Goal: Book appointment/travel/reservation

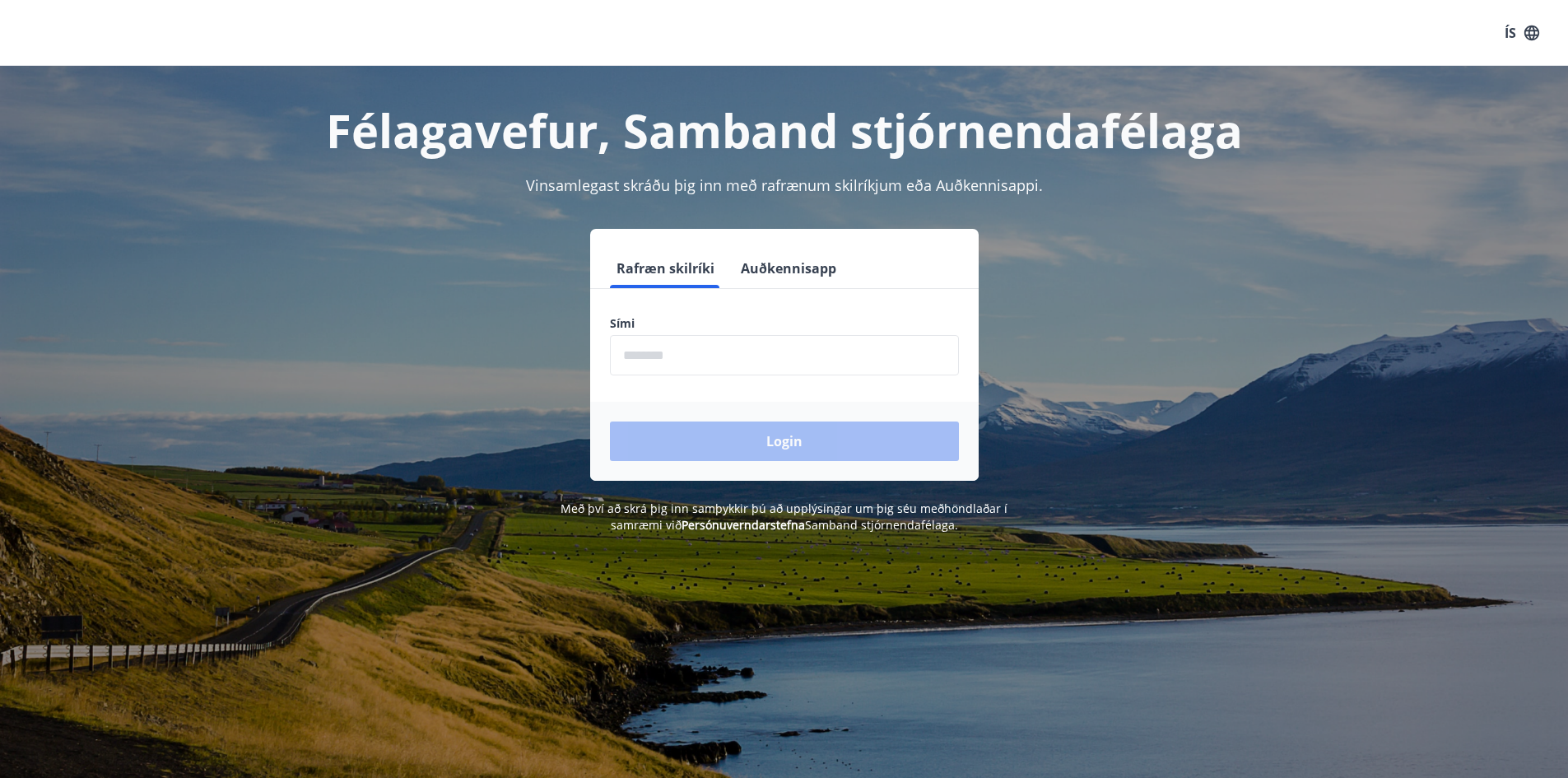
click at [671, 355] on input "phone" at bounding box center [784, 355] width 349 height 41
type input "********"
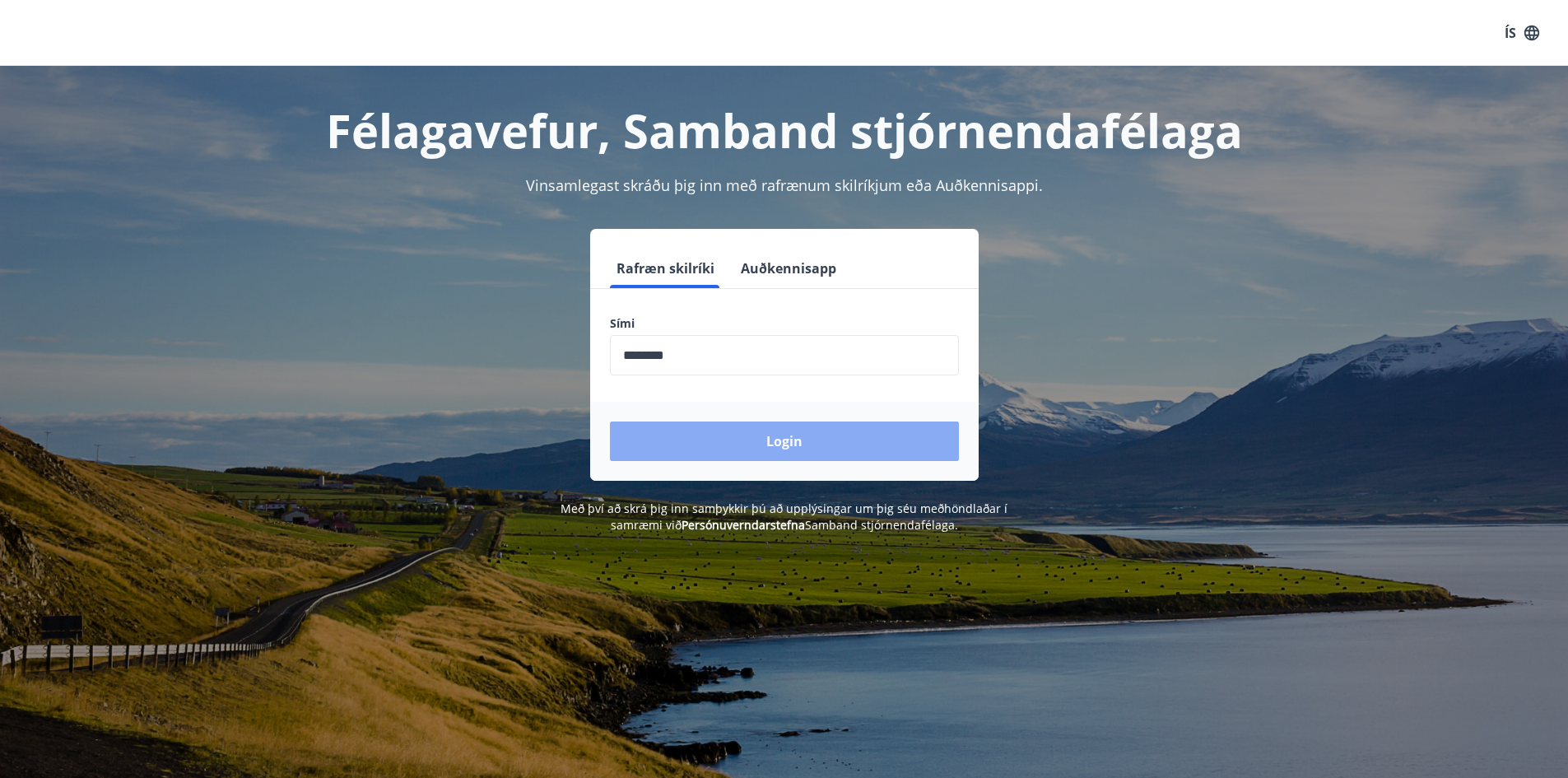
click at [760, 444] on button "Login" at bounding box center [784, 441] width 349 height 40
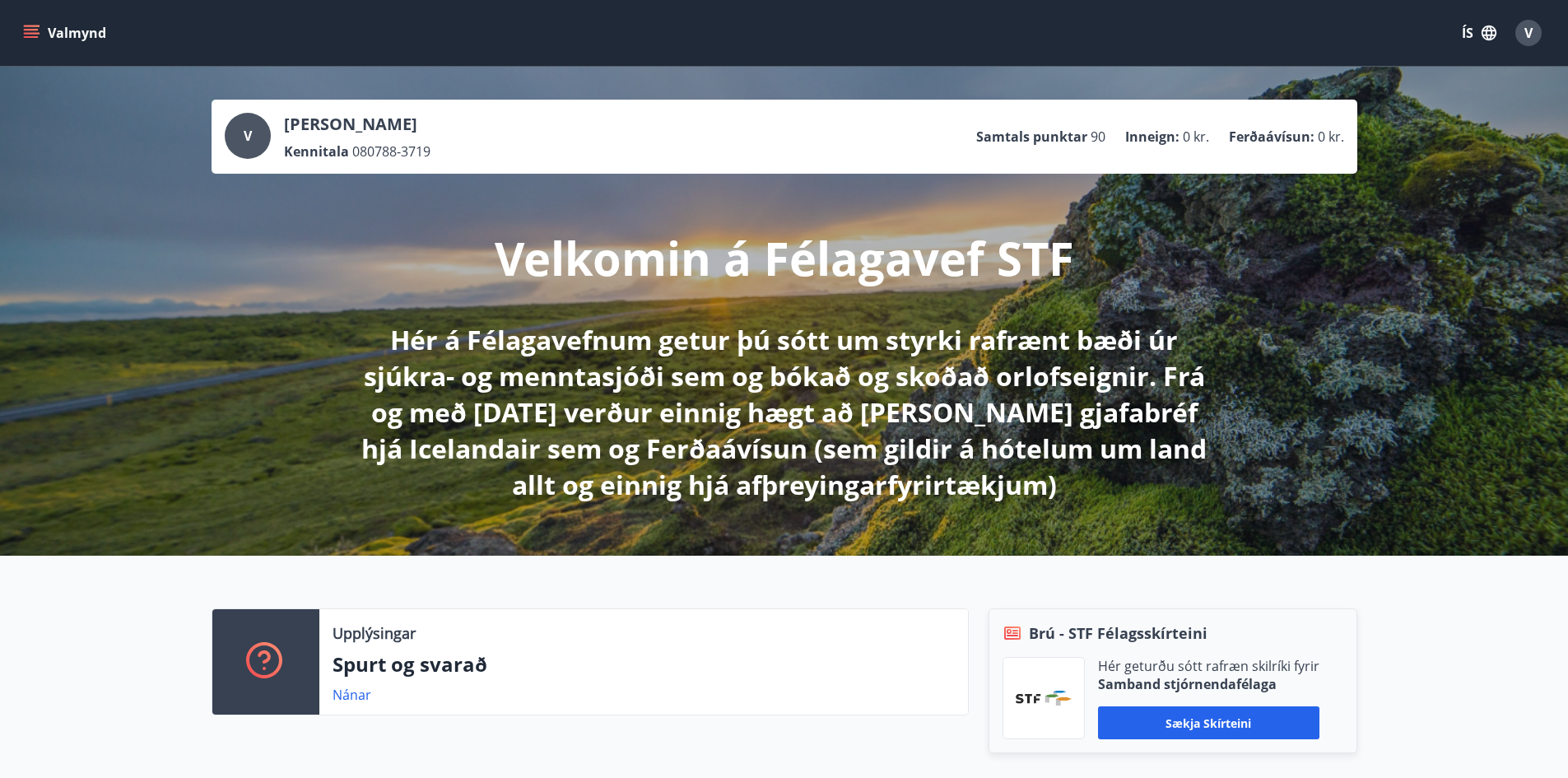
click at [30, 36] on icon "menu" at bounding box center [31, 32] width 16 height 16
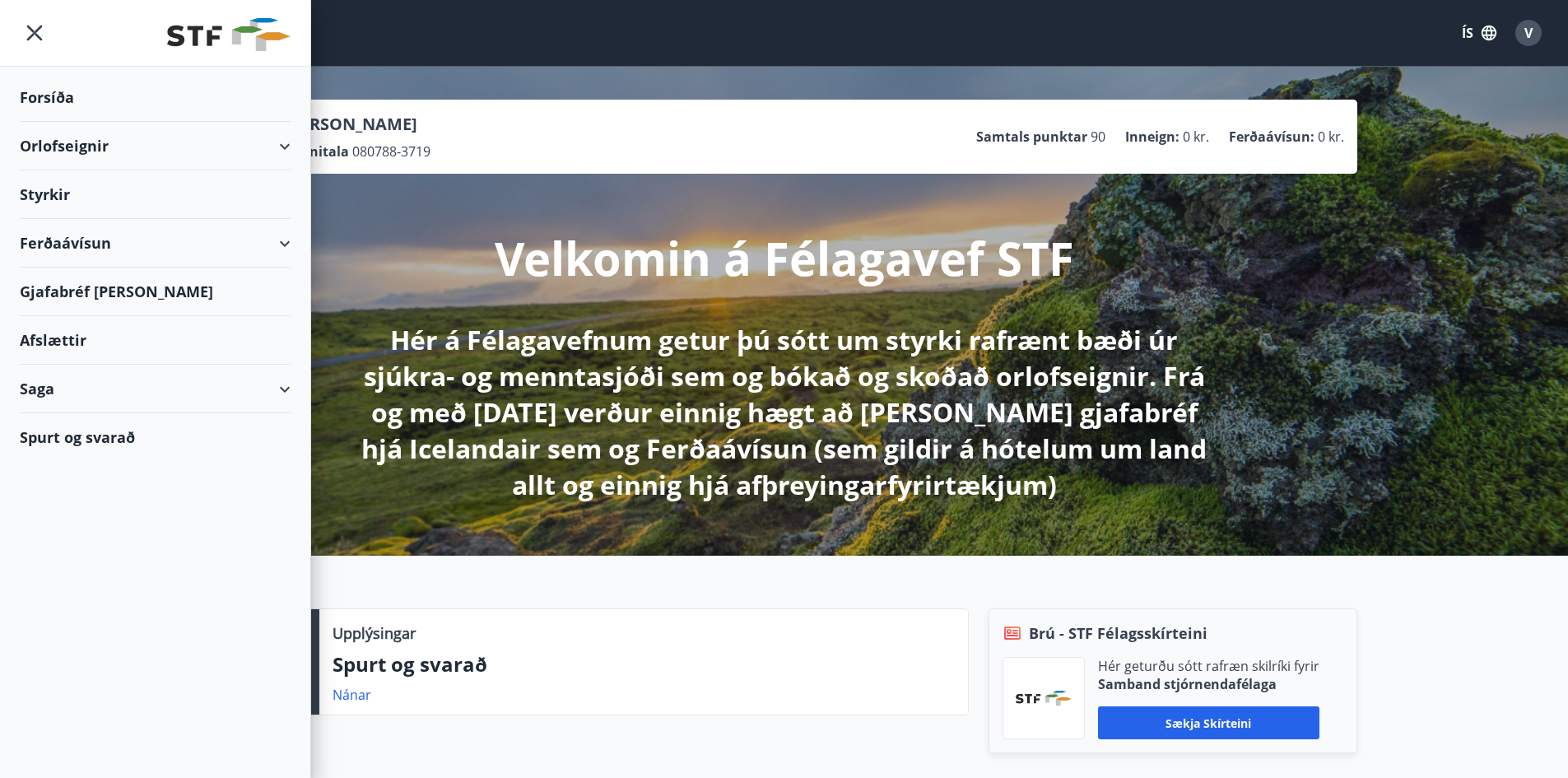
click at [282, 143] on div "Orlofseignir" at bounding box center [154, 146] width 271 height 48
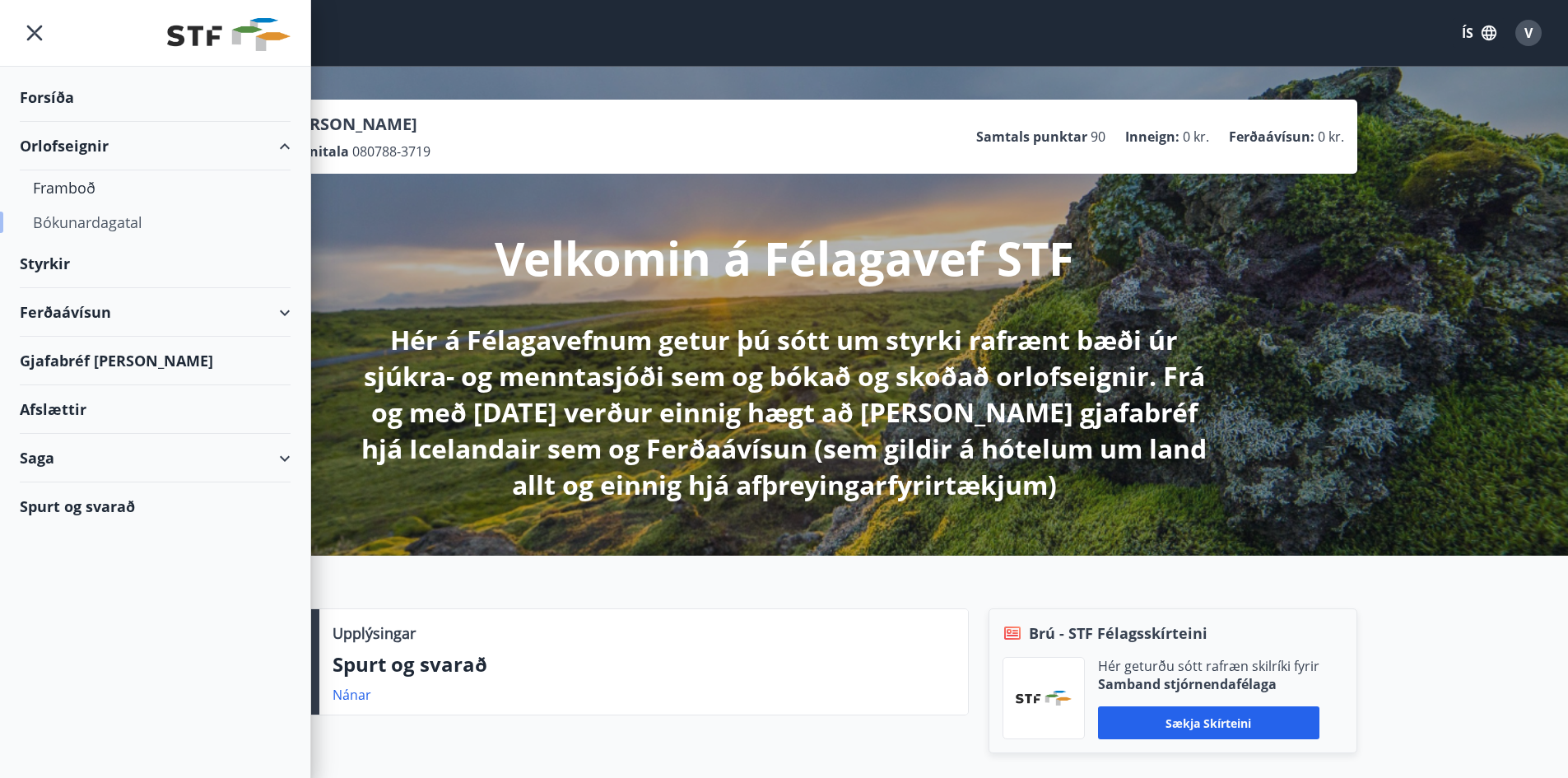
click at [81, 218] on div "Bókunardagatal" at bounding box center [155, 222] width 244 height 35
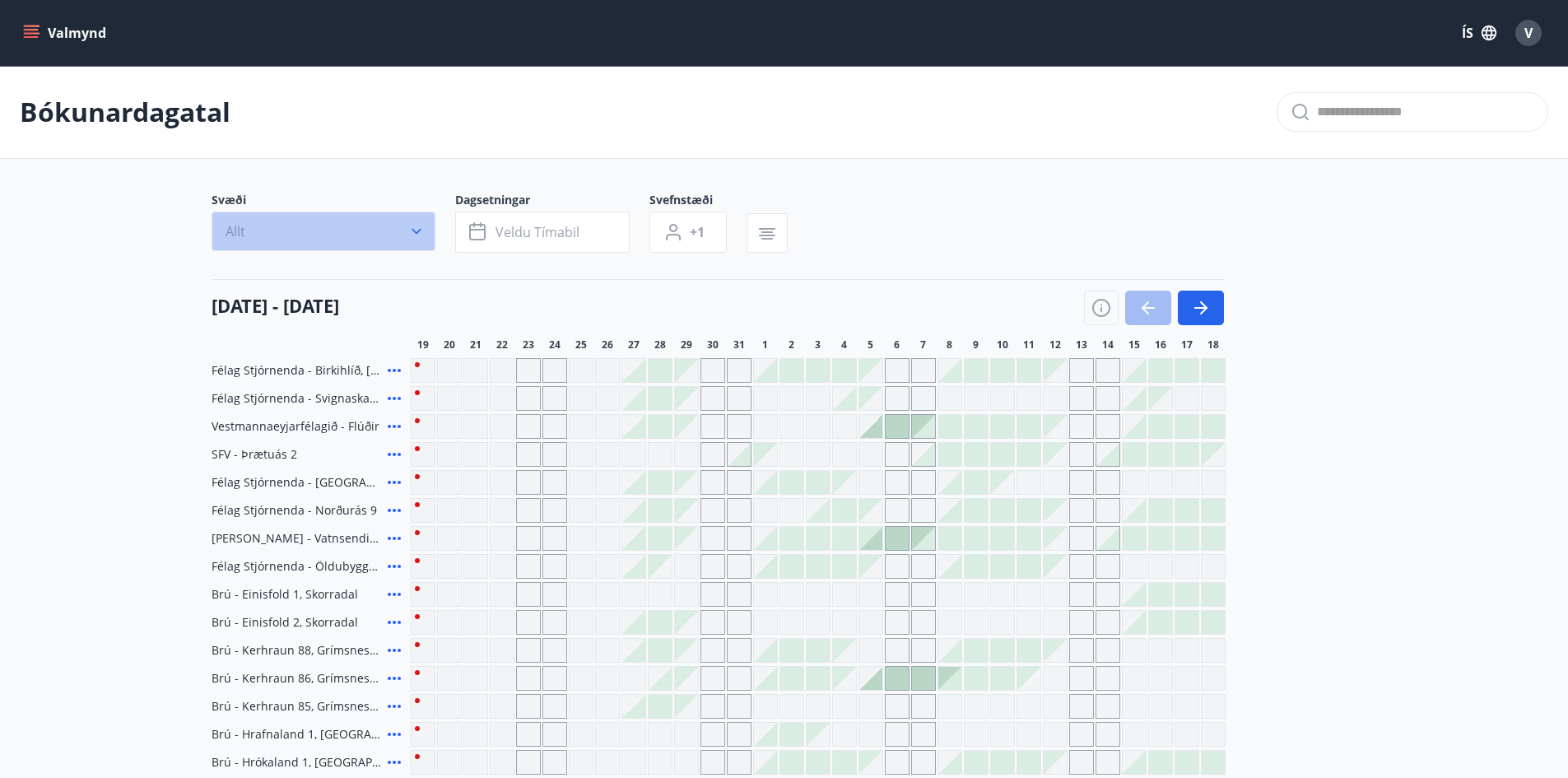
click at [405, 224] on button "Allt" at bounding box center [323, 231] width 224 height 40
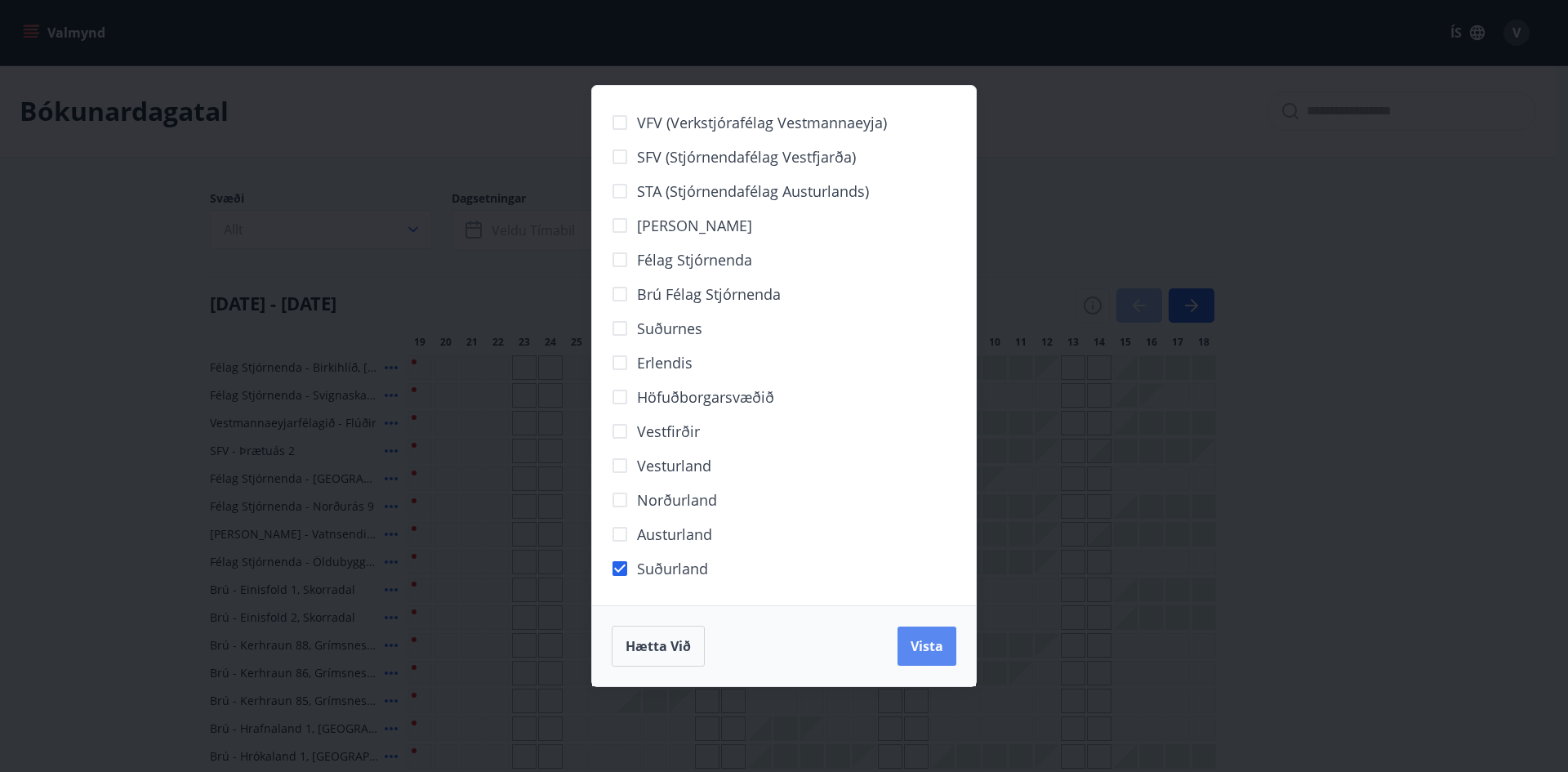
click at [947, 655] on button "Vista" at bounding box center [928, 646] width 59 height 40
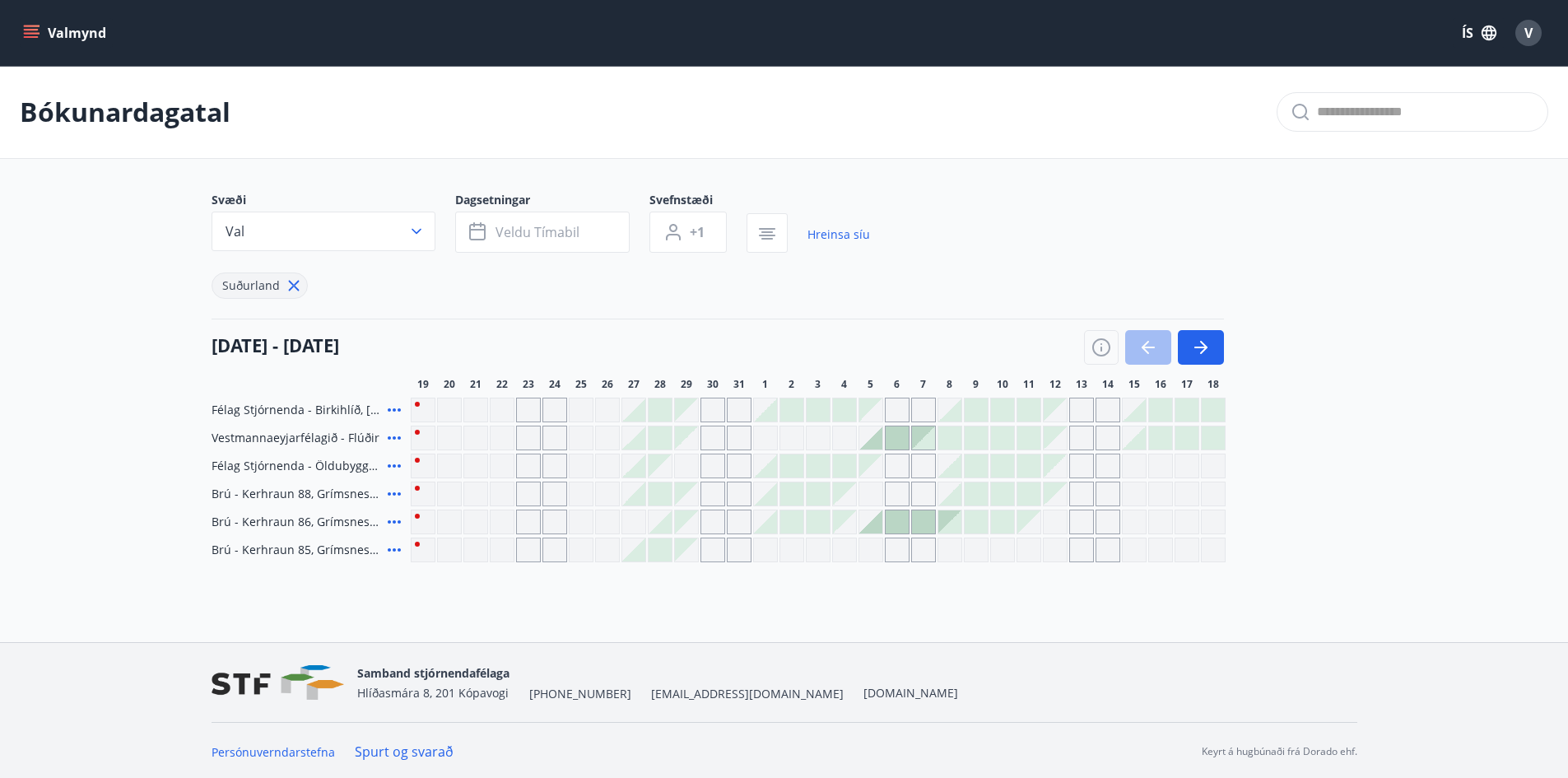
click at [1130, 344] on div at bounding box center [1153, 347] width 140 height 35
click at [850, 437] on div "Gráir dagar eru ekki bókanlegir" at bounding box center [844, 438] width 25 height 25
click at [339, 346] on h4 "19 ágúst - 18 september" at bounding box center [275, 344] width 127 height 25
click at [493, 244] on button "Veldu tímabil" at bounding box center [543, 232] width 175 height 42
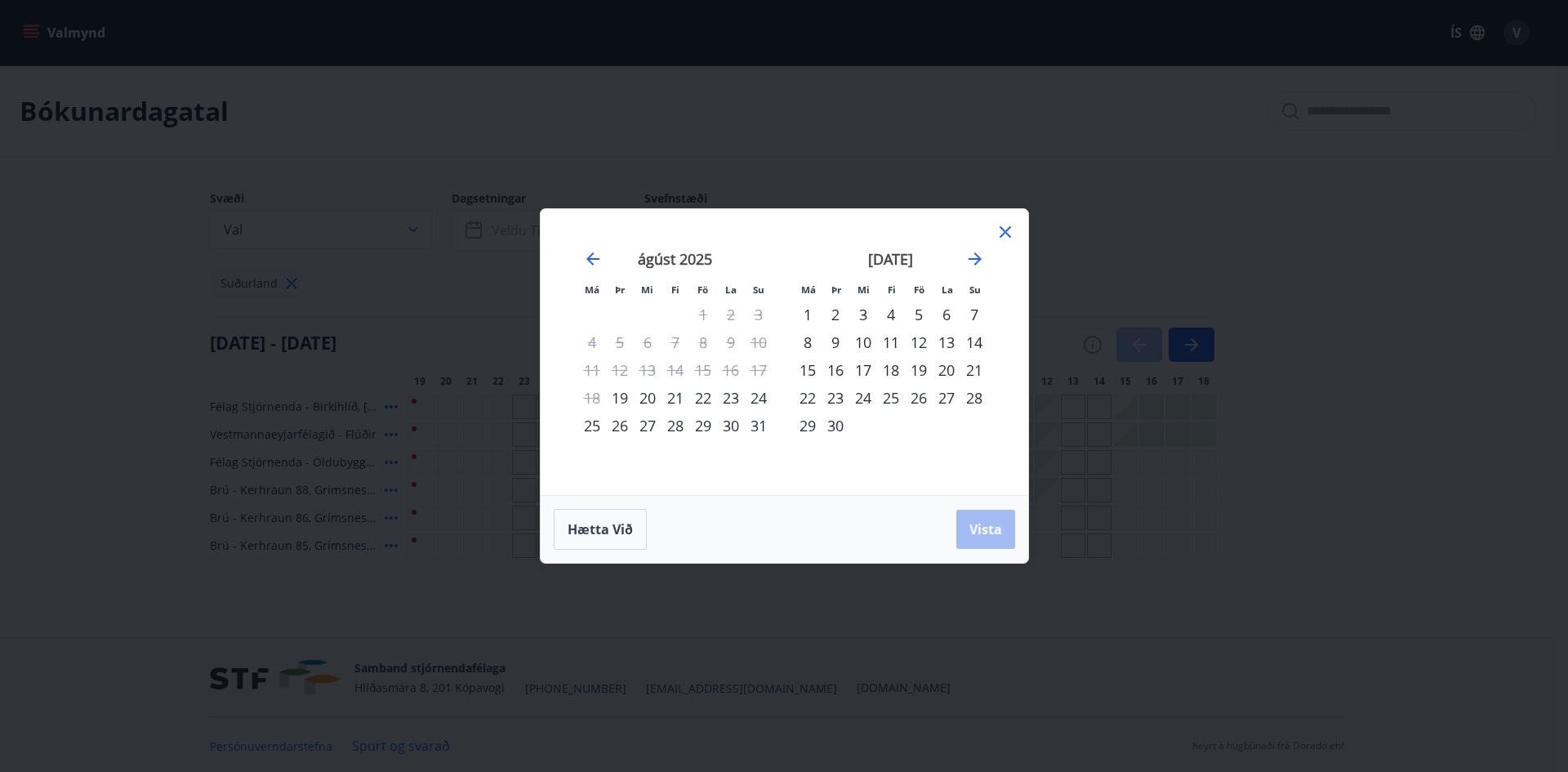
click at [708, 427] on div "29" at bounding box center [703, 425] width 28 height 28
click at [669, 427] on div "28" at bounding box center [675, 425] width 28 height 28
click at [759, 424] on div "31" at bounding box center [758, 425] width 28 height 28
click at [978, 537] on span "Vista" at bounding box center [986, 529] width 33 height 18
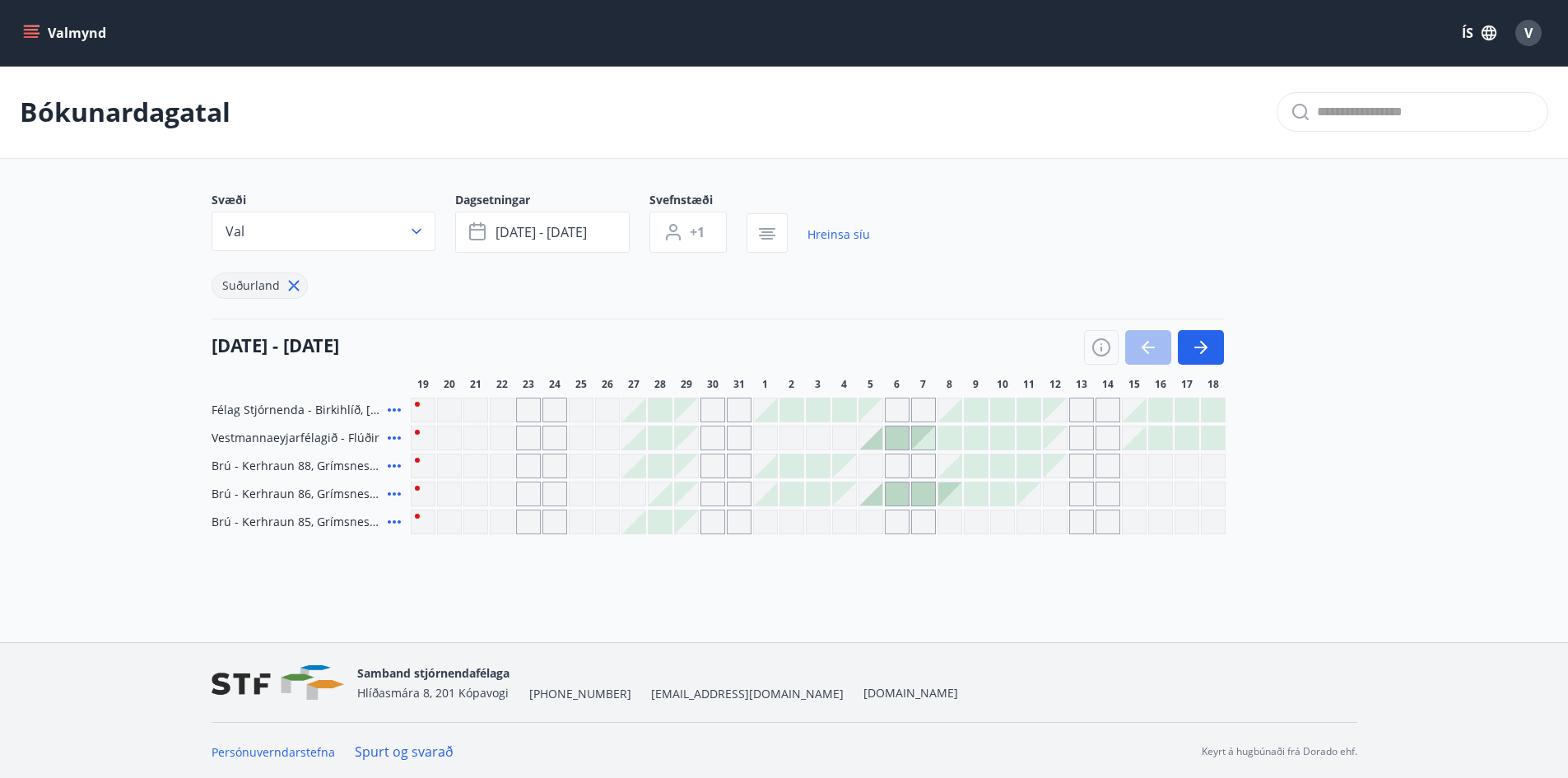
click at [1151, 344] on div at bounding box center [1153, 347] width 140 height 35
click at [310, 356] on h4 "19 ágúst - 18 september" at bounding box center [275, 344] width 127 height 25
